Goal: Task Accomplishment & Management: Manage account settings

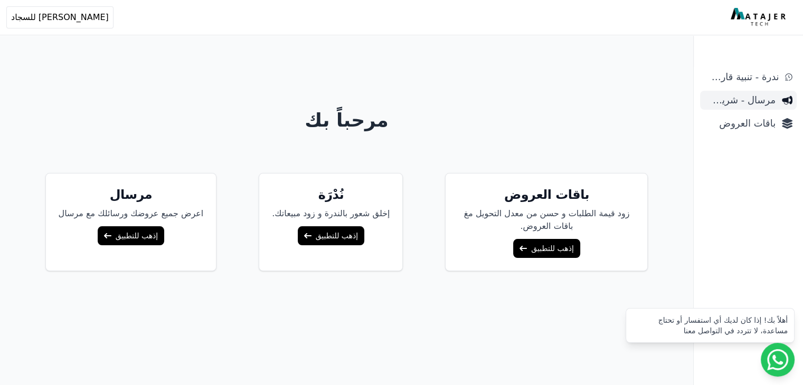
click at [745, 101] on span "مرسال - شريط دعاية" at bounding box center [739, 100] width 71 height 15
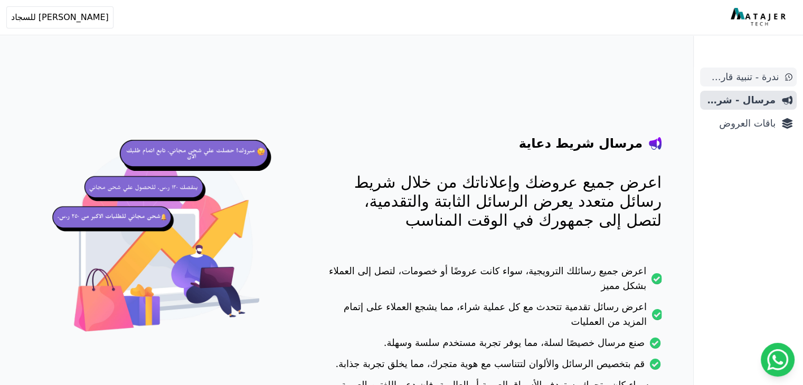
click at [739, 76] on span "ندرة - تنبية قارب علي النفاذ" at bounding box center [741, 77] width 74 height 15
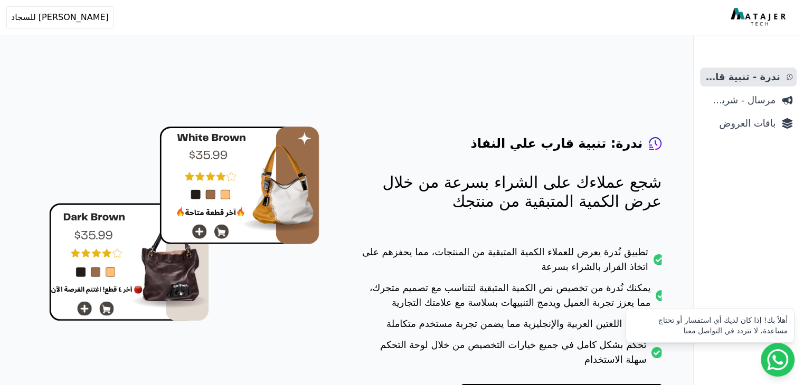
click at [748, 137] on div "ندرة - تنبية قارب علي النفاذ مرسال - شريط دعاية باقات العروض" at bounding box center [748, 227] width 109 height 318
click at [747, 131] on link "باقات العروض" at bounding box center [748, 123] width 97 height 19
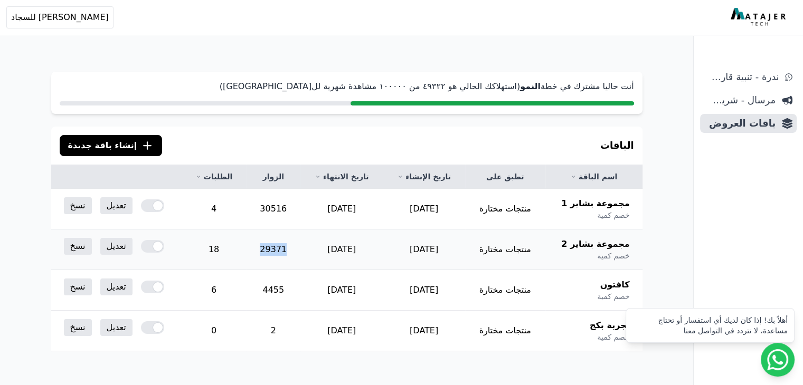
drag, startPoint x: 301, startPoint y: 244, endPoint x: 247, endPoint y: 246, distance: 53.9
click at [247, 246] on tr "مجموعة بشاير 2 خصم كمية منتجات مختارة 2025-09-07 2030-08-31 29371 18 تعديل نسخ" at bounding box center [346, 250] width 591 height 41
drag, startPoint x: 303, startPoint y: 202, endPoint x: 268, endPoint y: 202, distance: 34.3
click at [268, 202] on td "30516" at bounding box center [273, 209] width 54 height 41
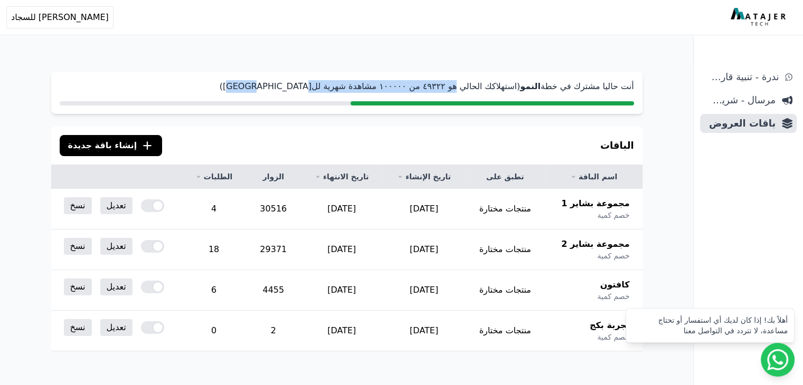
drag, startPoint x: 475, startPoint y: 83, endPoint x: 281, endPoint y: 83, distance: 193.8
click at [281, 83] on p "أنت حاليا مشترك في خطة النمو (استهلاكك الحالي هو ٤٩۳٢٢ من ١۰۰۰۰۰ مشاهدة شهرية ل…" at bounding box center [347, 86] width 574 height 13
drag, startPoint x: 376, startPoint y: 205, endPoint x: 312, endPoint y: 209, distance: 65.0
click at [310, 208] on td "[DATE]" at bounding box center [341, 209] width 82 height 41
click at [431, 250] on td "[DATE]" at bounding box center [424, 250] width 82 height 41
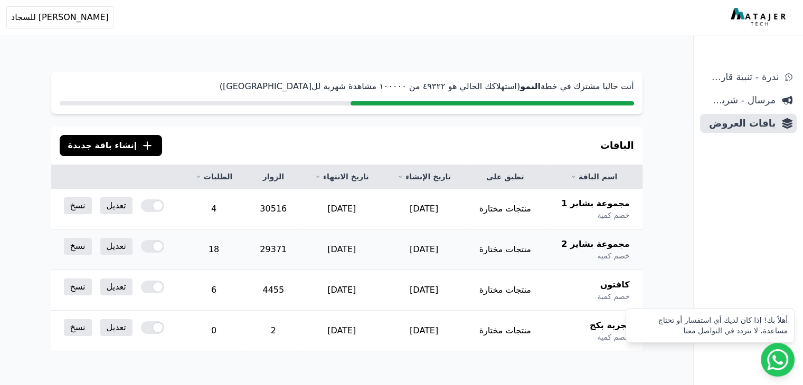
click at [431, 250] on td "[DATE]" at bounding box center [424, 250] width 82 height 41
click at [426, 292] on td "[DATE]" at bounding box center [424, 290] width 82 height 41
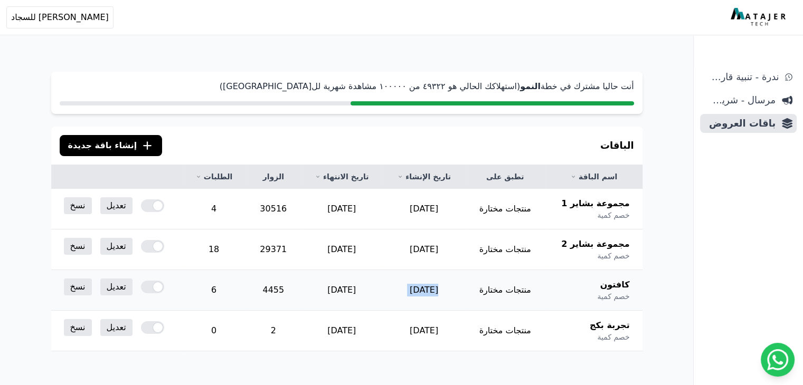
click at [426, 292] on td "[DATE]" at bounding box center [424, 290] width 82 height 41
drag, startPoint x: 226, startPoint y: 287, endPoint x: 212, endPoint y: 290, distance: 14.6
click at [212, 290] on td "6" at bounding box center [214, 290] width 65 height 41
drag, startPoint x: 295, startPoint y: 286, endPoint x: 263, endPoint y: 286, distance: 31.7
click at [267, 286] on td "4455" at bounding box center [273, 290] width 54 height 41
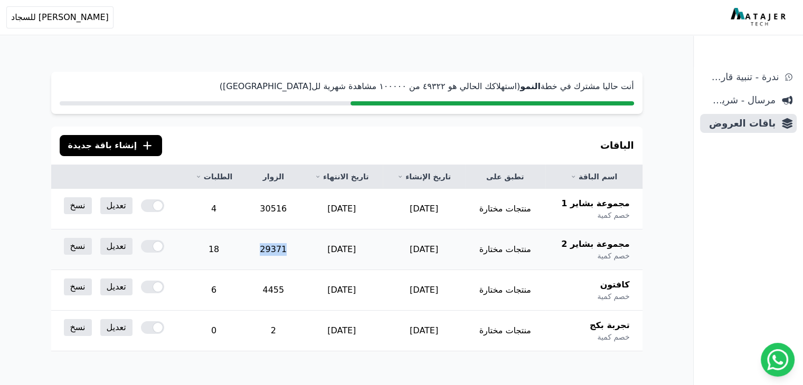
drag, startPoint x: 296, startPoint y: 241, endPoint x: 253, endPoint y: 243, distance: 42.8
click at [255, 243] on td "29371" at bounding box center [273, 250] width 54 height 41
drag, startPoint x: 304, startPoint y: 203, endPoint x: 259, endPoint y: 203, distance: 44.9
click at [267, 203] on td "30516" at bounding box center [273, 209] width 54 height 41
drag, startPoint x: 230, startPoint y: 207, endPoint x: 218, endPoint y: 209, distance: 12.2
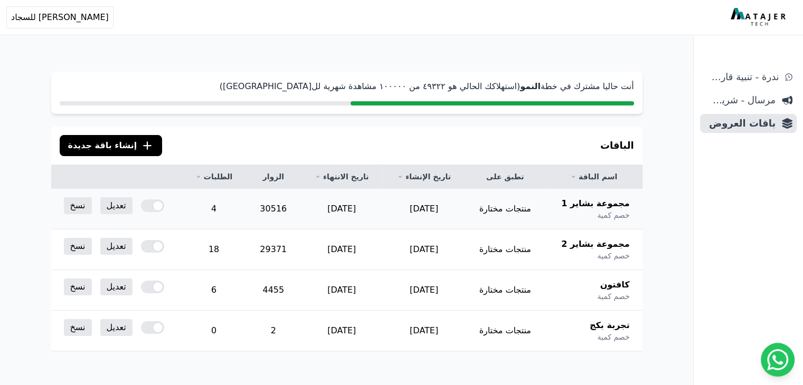
click at [218, 209] on td "4" at bounding box center [214, 209] width 65 height 41
drag, startPoint x: 231, startPoint y: 248, endPoint x: 196, endPoint y: 254, distance: 35.5
click at [196, 254] on td "18" at bounding box center [214, 250] width 65 height 41
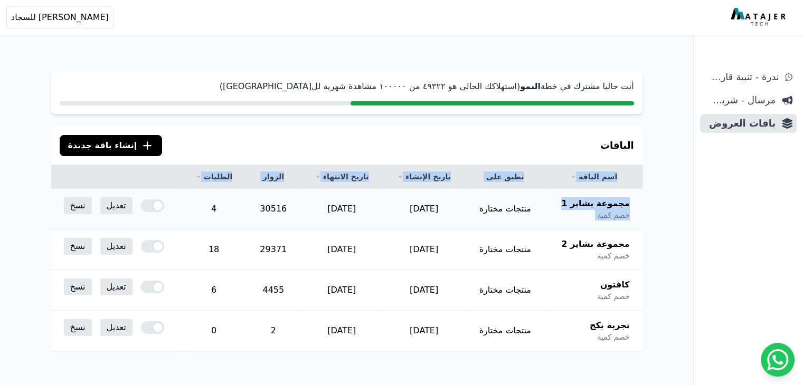
drag, startPoint x: 632, startPoint y: 201, endPoint x: 521, endPoint y: 199, distance: 111.4
click at [541, 199] on div "**********" at bounding box center [347, 293] width 676 height 484
click at [364, 210] on td "[DATE]" at bounding box center [341, 209] width 82 height 41
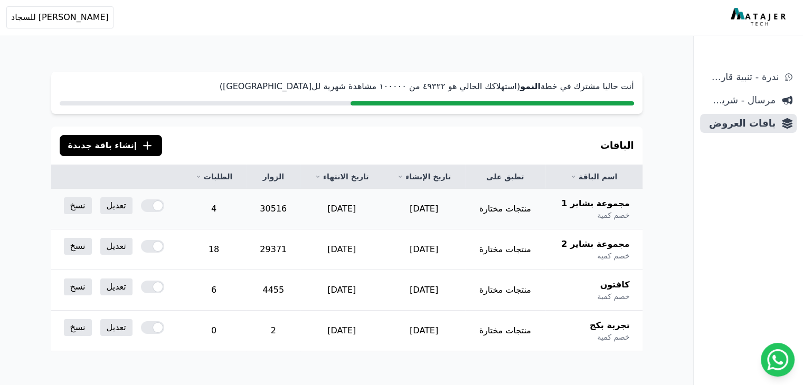
click at [344, 207] on td "[DATE]" at bounding box center [341, 209] width 82 height 41
click at [100, 252] on link "تعديل" at bounding box center [116, 246] width 32 height 17
click at [105, 249] on link "تعديل" at bounding box center [116, 246] width 32 height 17
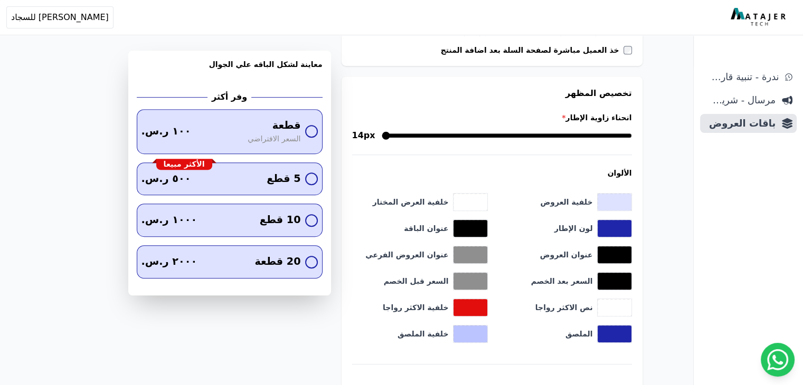
scroll to position [634, 0]
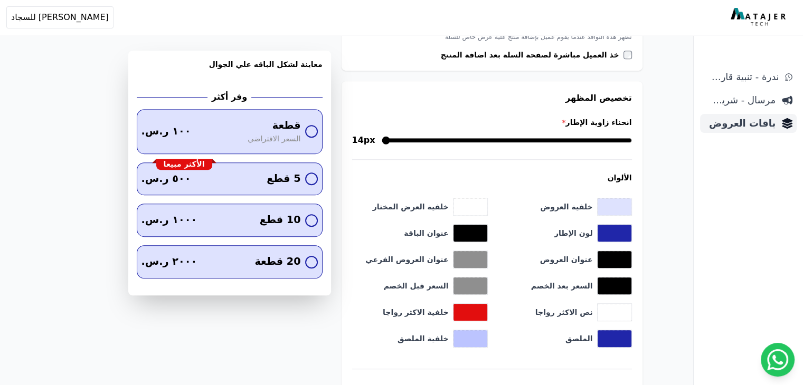
click at [741, 124] on span "باقات العروض" at bounding box center [739, 123] width 71 height 15
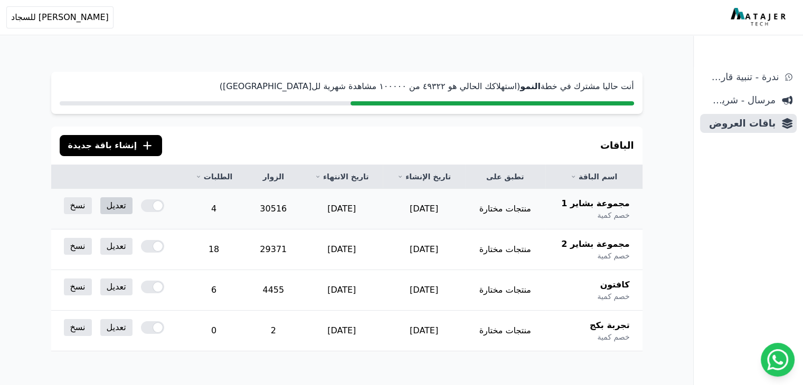
click at [100, 207] on link "تعديل" at bounding box center [116, 205] width 32 height 17
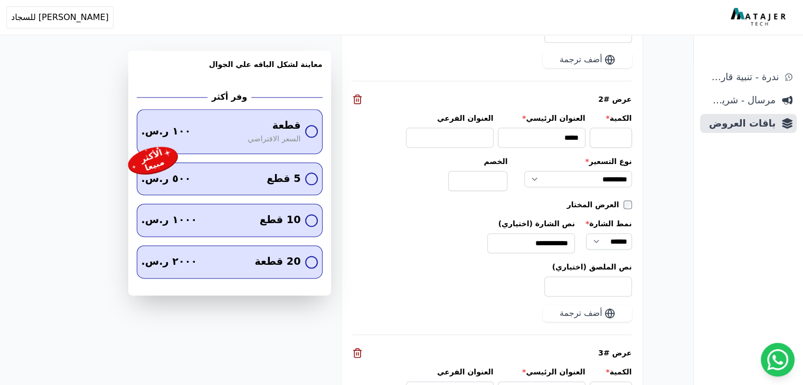
scroll to position [1307, 0]
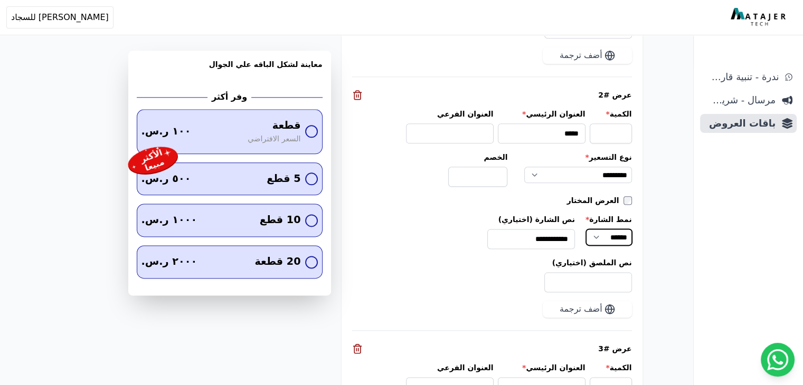
click at [613, 234] on select "**** ******" at bounding box center [608, 237] width 45 height 16
select select "******"
click at [594, 229] on select "**** ******" at bounding box center [608, 237] width 45 height 16
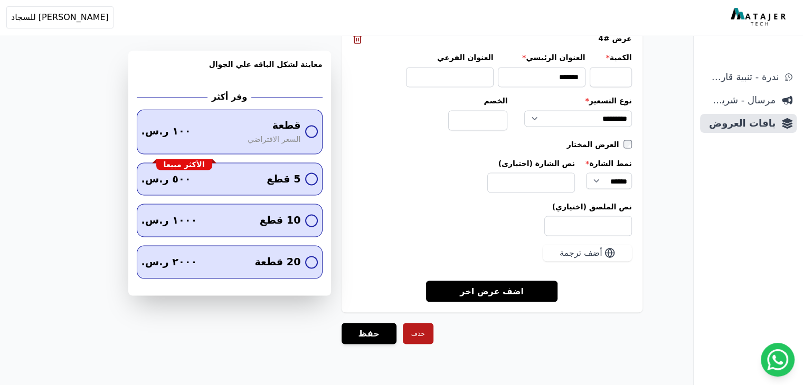
scroll to position [1887, 0]
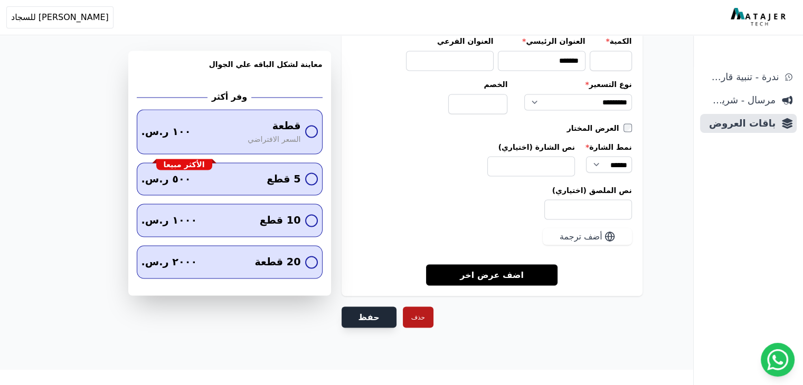
click at [363, 307] on button "حفظ" at bounding box center [369, 317] width 55 height 21
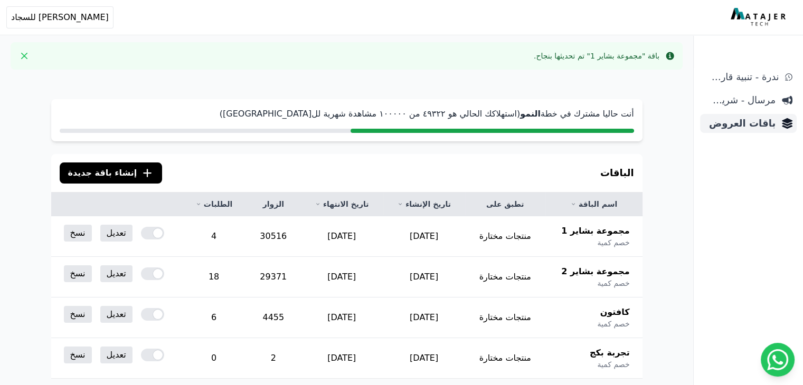
click at [740, 127] on span "باقات العروض" at bounding box center [739, 123] width 71 height 15
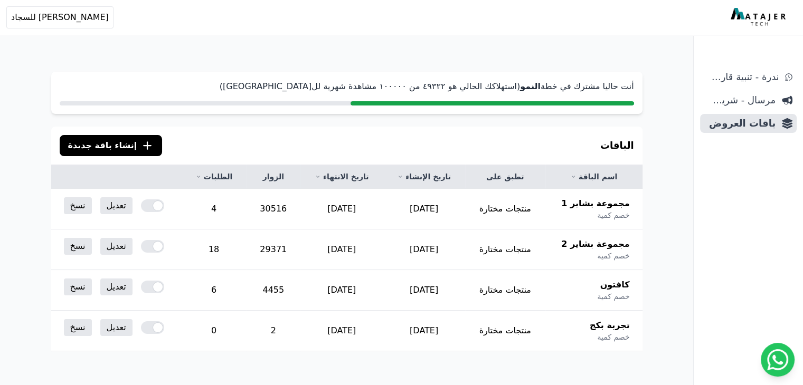
click at [141, 143] on icon ".cls-1{fill:none;stroke:#fff;stroke-linecap:round;stroke-linejoin:round;stroke-…" at bounding box center [147, 145] width 13 height 13
